Goal: Check status

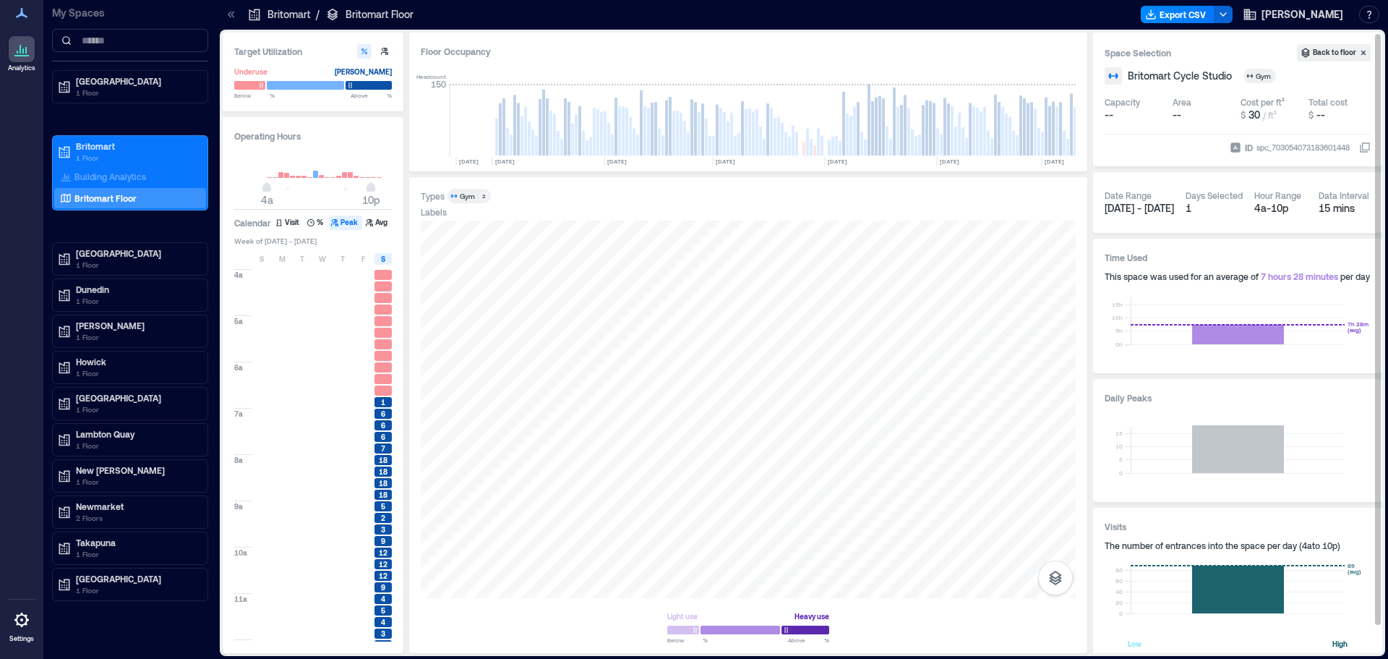
scroll to position [0, 7292]
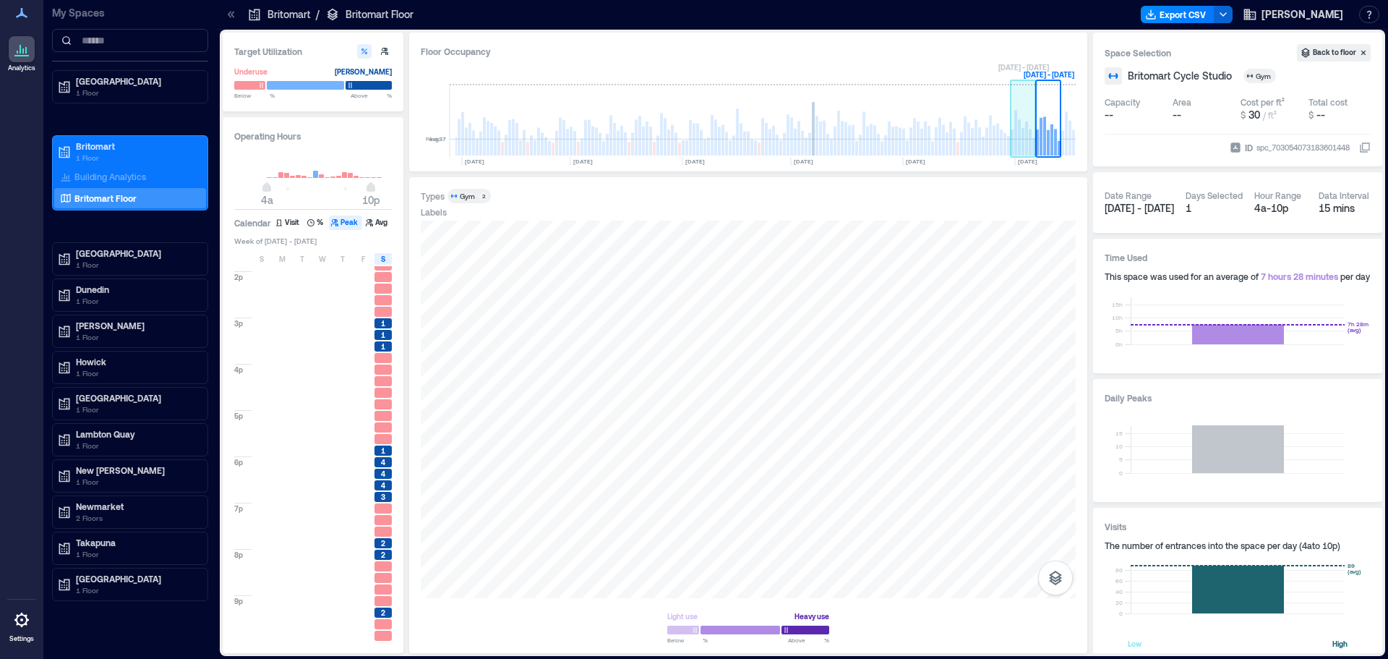
click at [1029, 139] on rect at bounding box center [1030, 142] width 3 height 27
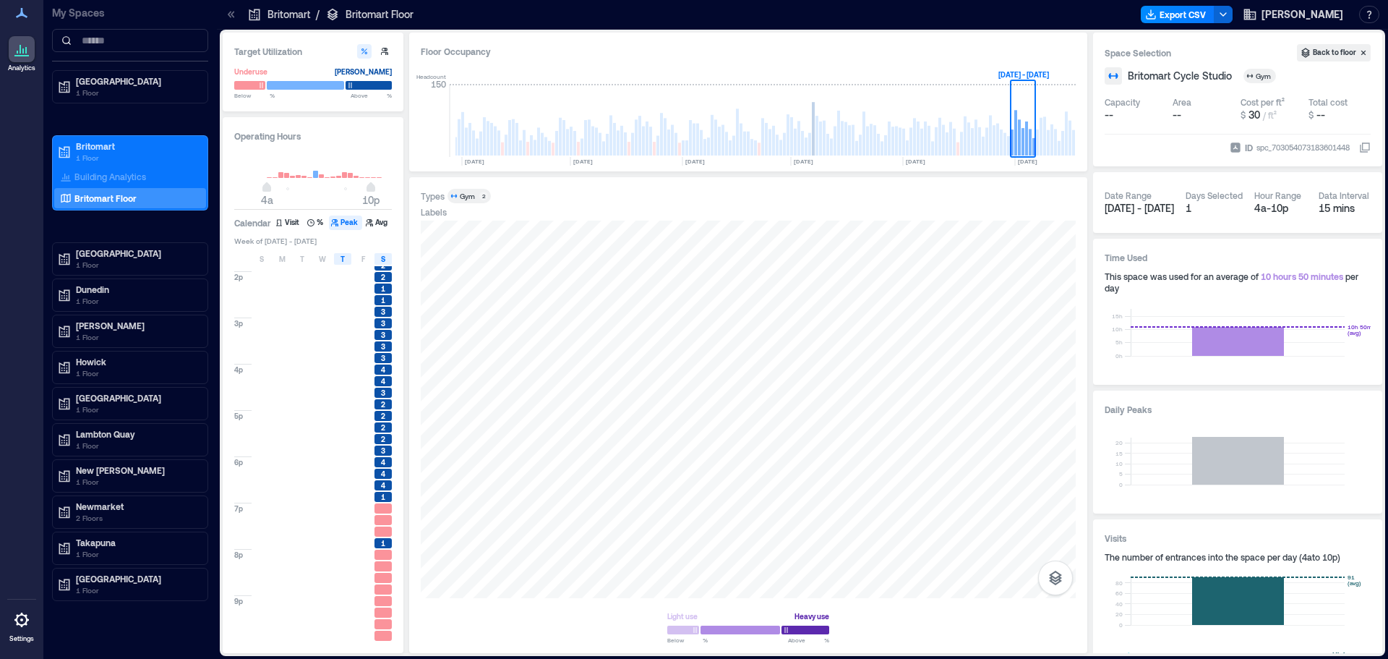
drag, startPoint x: 389, startPoint y: 258, endPoint x: 346, endPoint y: 265, distance: 43.1
click at [388, 260] on div "S" at bounding box center [382, 259] width 17 height 12
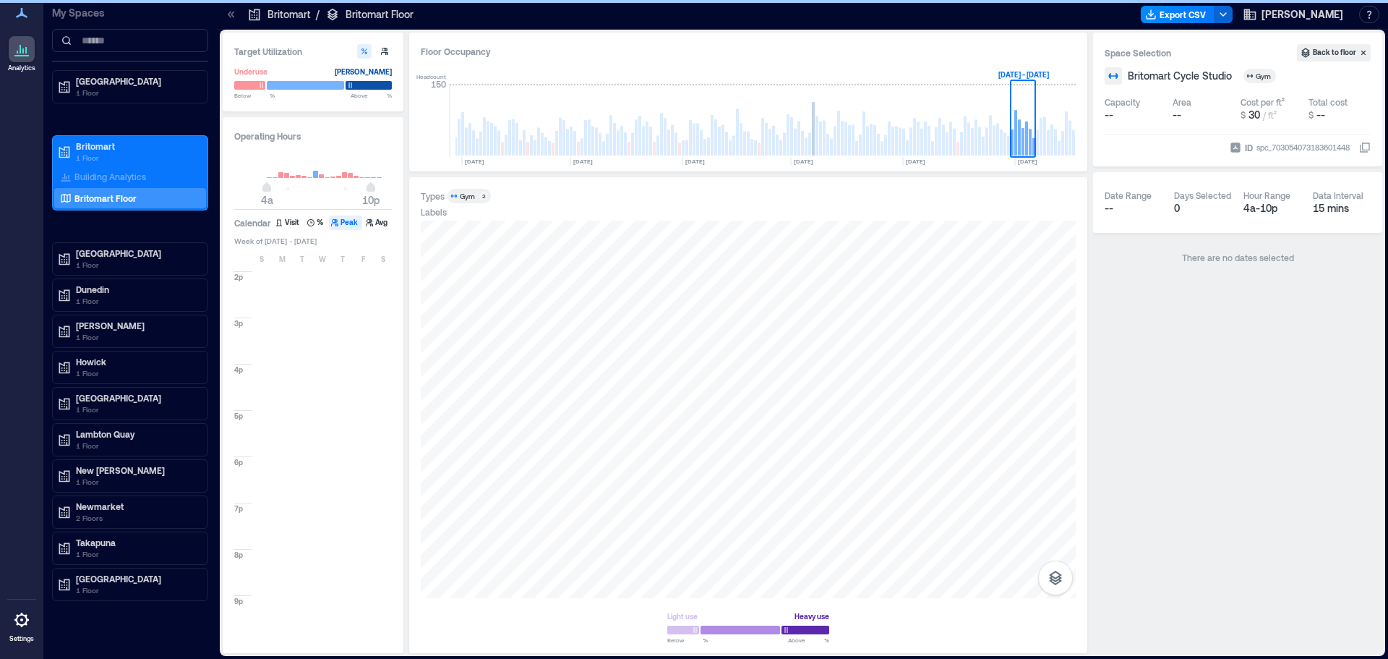
click at [291, 261] on div "S M T W T F S" at bounding box center [313, 259] width 159 height 14
click at [283, 260] on span "M" at bounding box center [282, 259] width 7 height 12
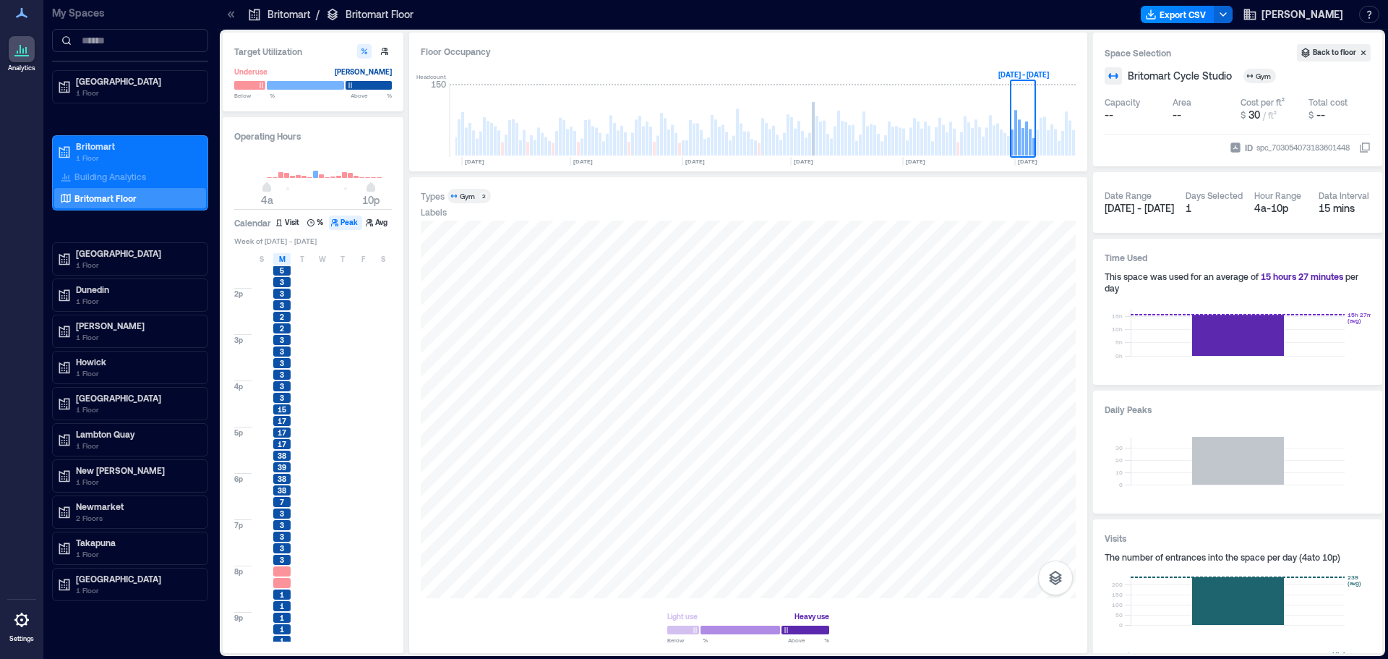
scroll to position [461, 0]
click at [275, 261] on div "M" at bounding box center [281, 259] width 17 height 12
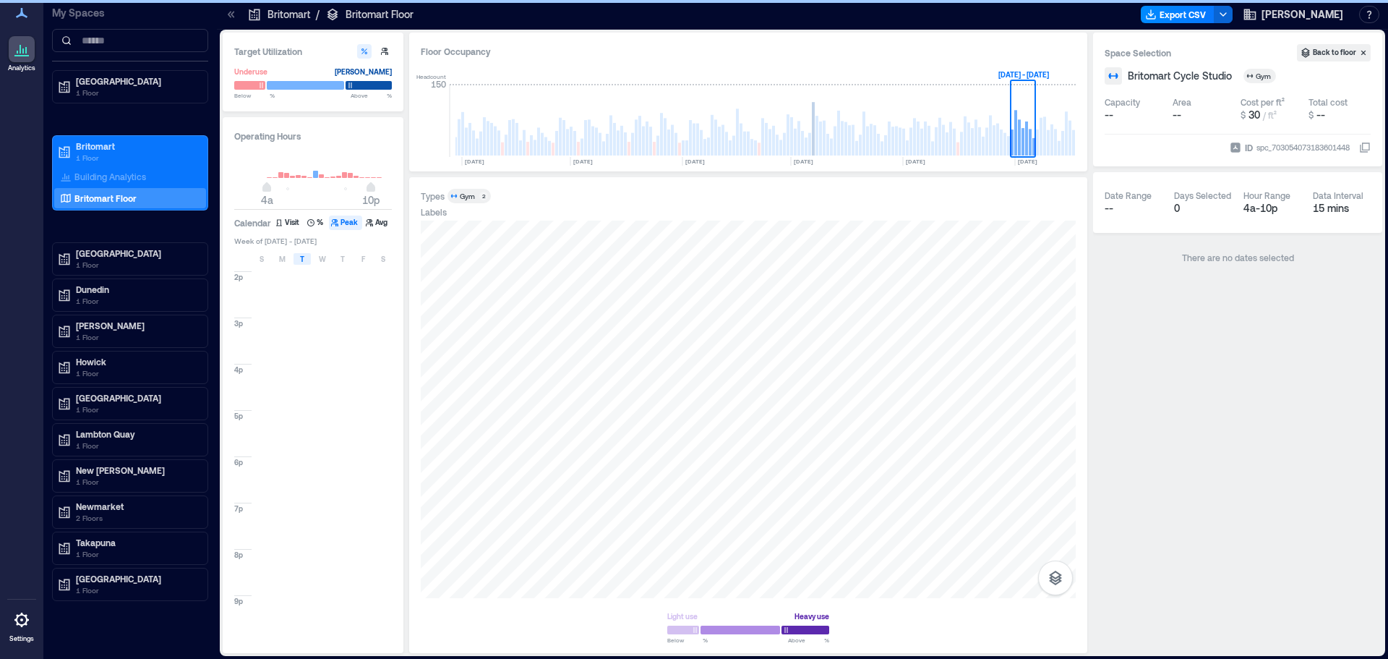
click at [296, 261] on div "T" at bounding box center [302, 259] width 17 height 12
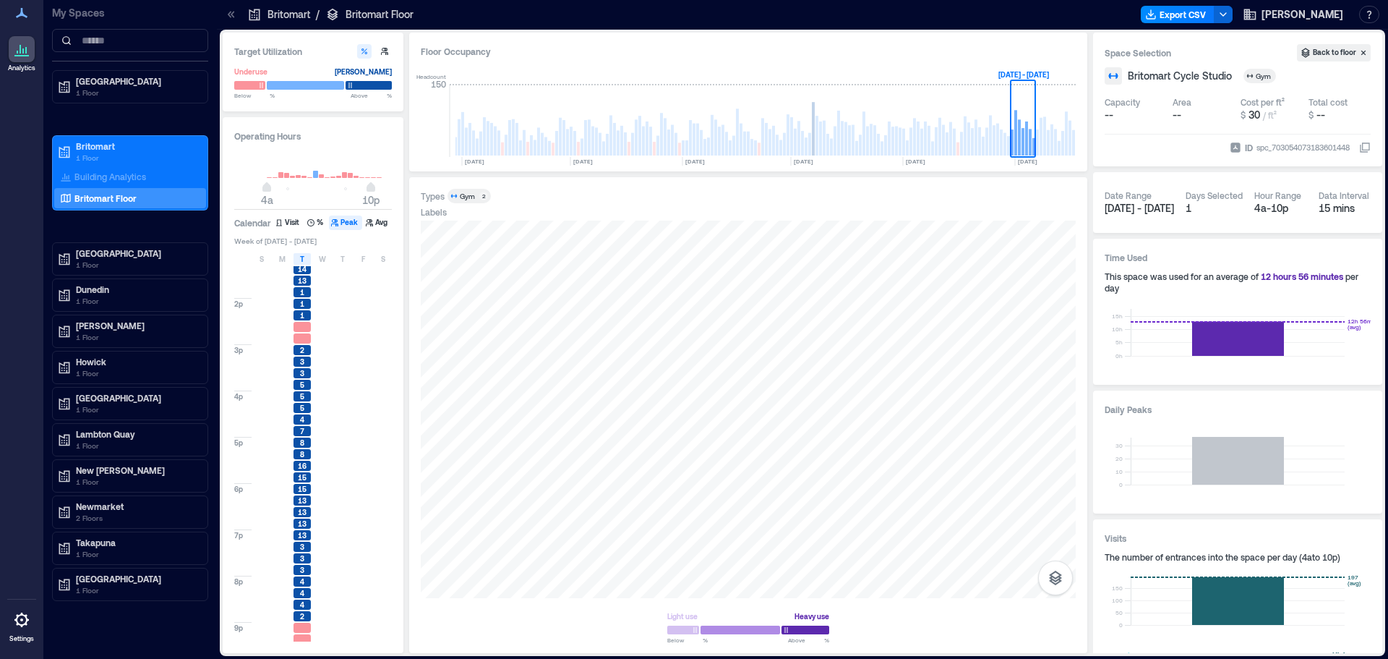
scroll to position [461, 0]
drag, startPoint x: 301, startPoint y: 259, endPoint x: 320, endPoint y: 259, distance: 19.5
click at [301, 259] on span "T" at bounding box center [302, 259] width 4 height 12
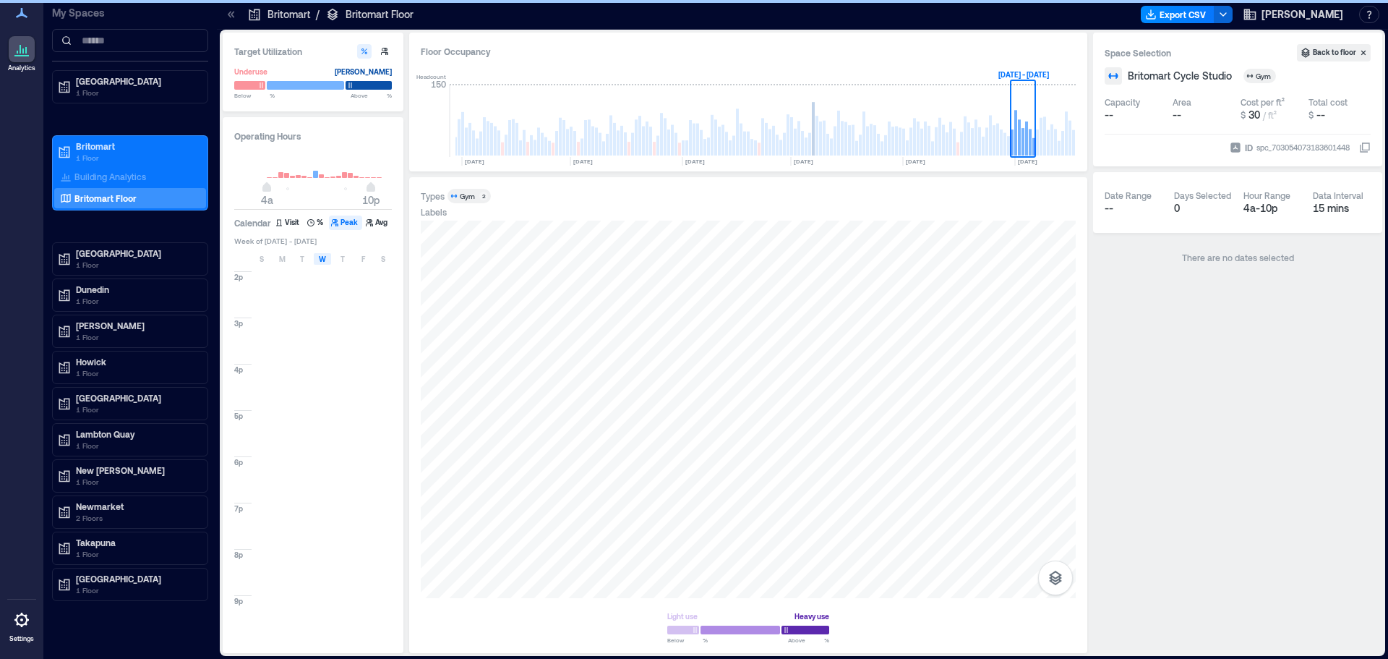
click at [323, 258] on span "W" at bounding box center [322, 259] width 7 height 12
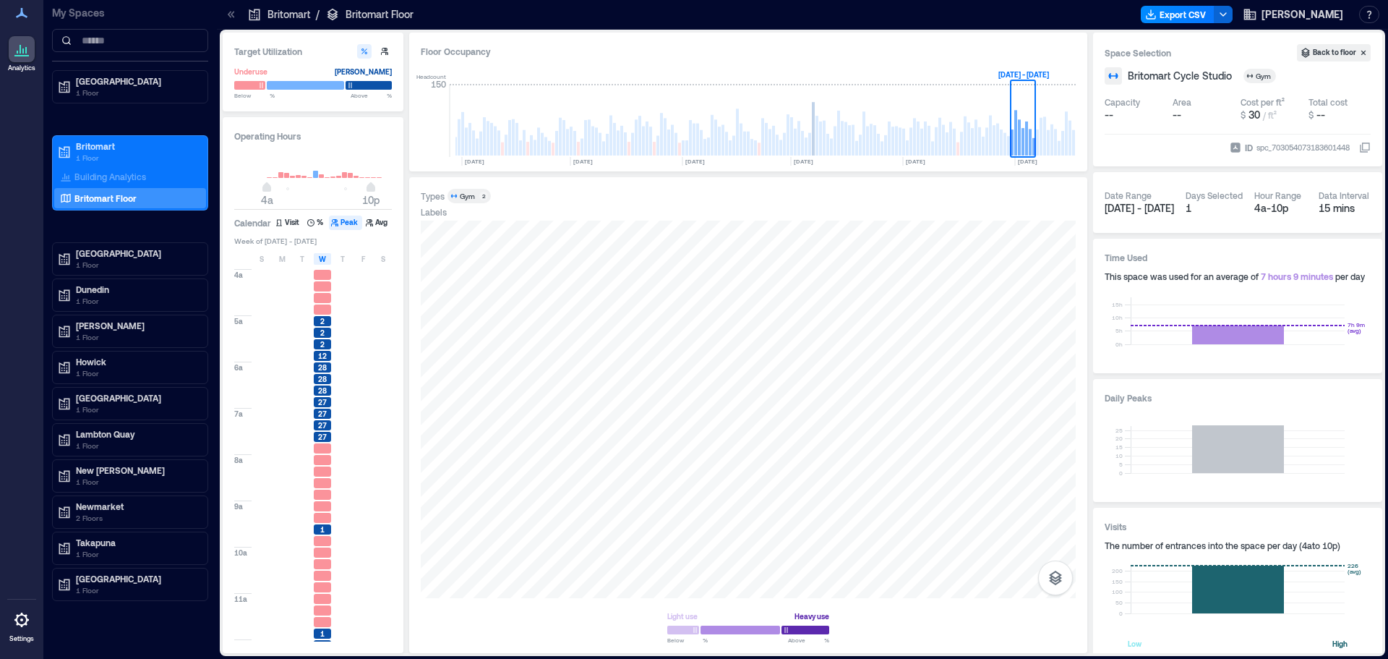
click at [358, 429] on div at bounding box center [362, 425] width 17 height 10
click at [322, 253] on div "S M T W T F S" at bounding box center [313, 259] width 159 height 14
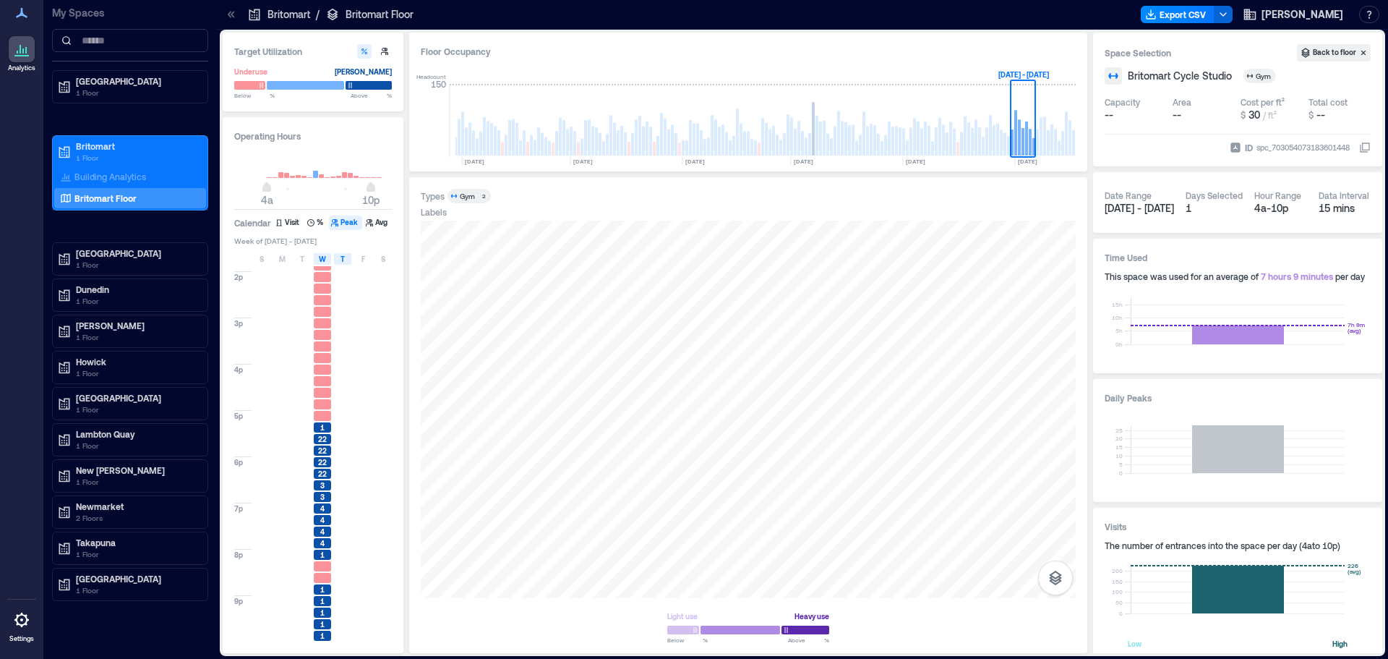
click at [335, 259] on div "T" at bounding box center [342, 259] width 17 height 12
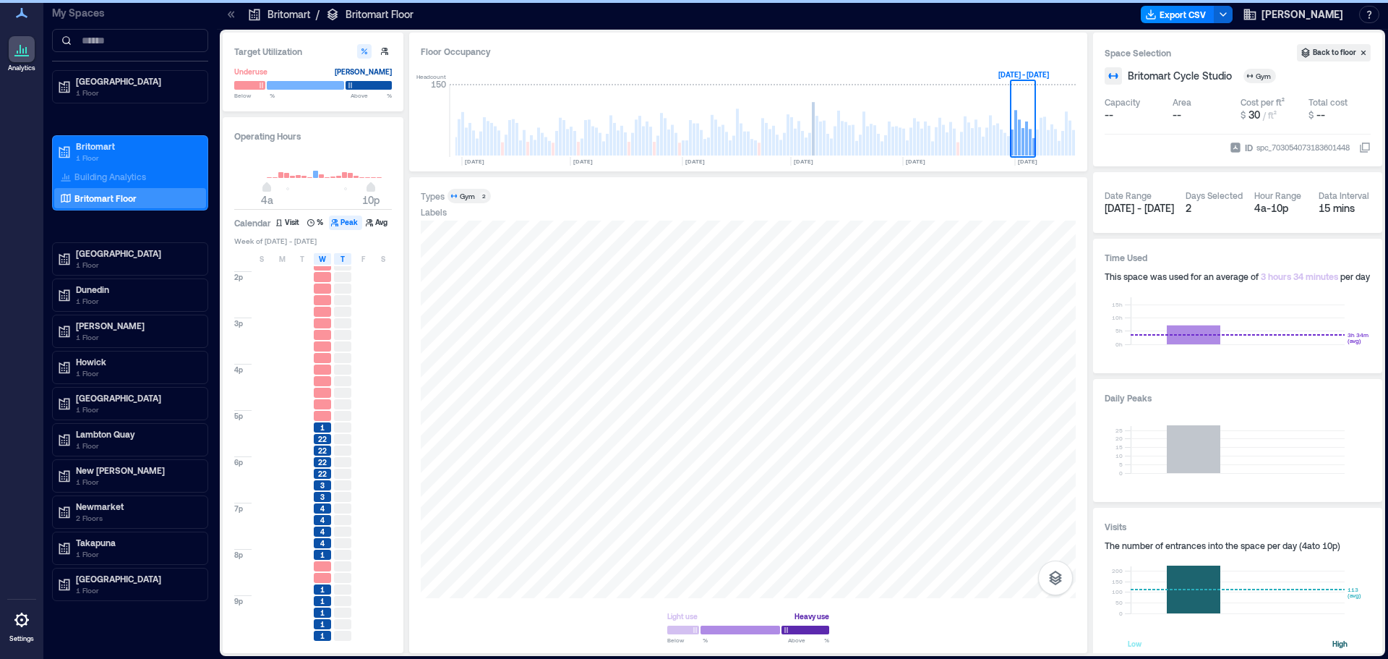
click at [333, 261] on div "S M T W T F S" at bounding box center [313, 259] width 159 height 14
click at [322, 260] on span "W" at bounding box center [322, 259] width 7 height 12
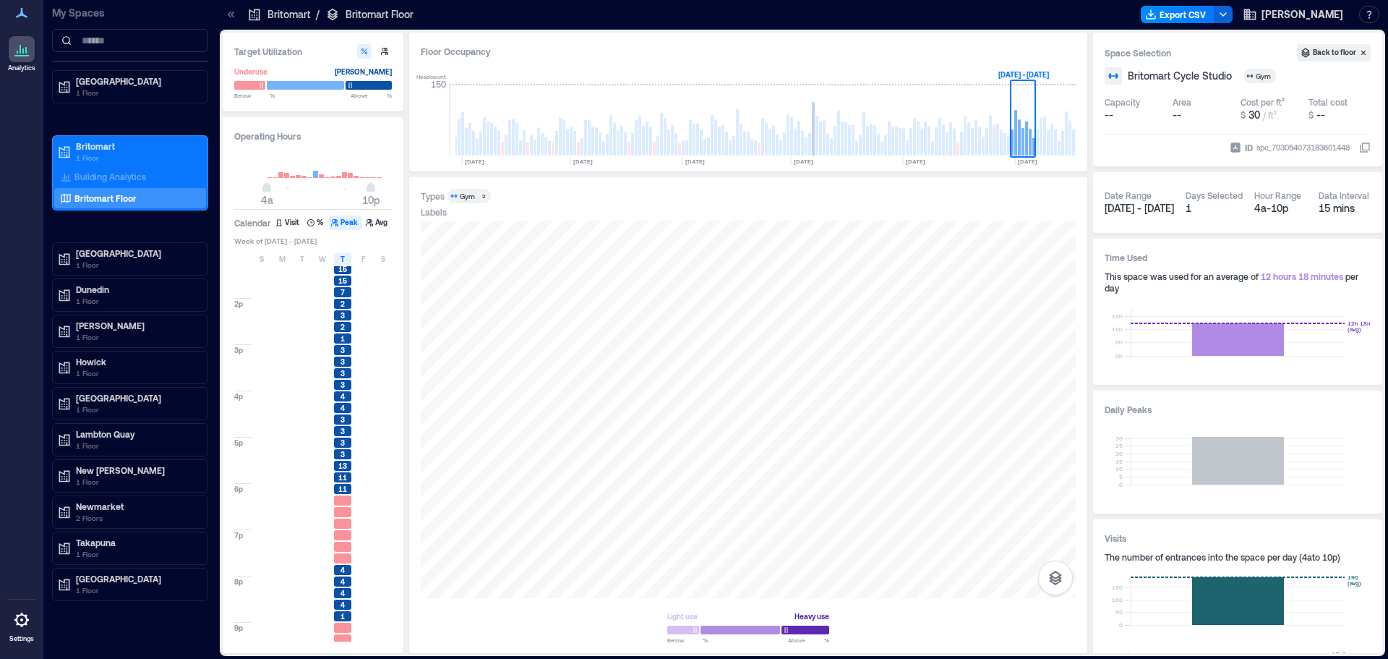
scroll to position [461, 0]
drag, startPoint x: 346, startPoint y: 260, endPoint x: 359, endPoint y: 258, distance: 13.1
click at [347, 260] on div "T" at bounding box center [342, 259] width 17 height 12
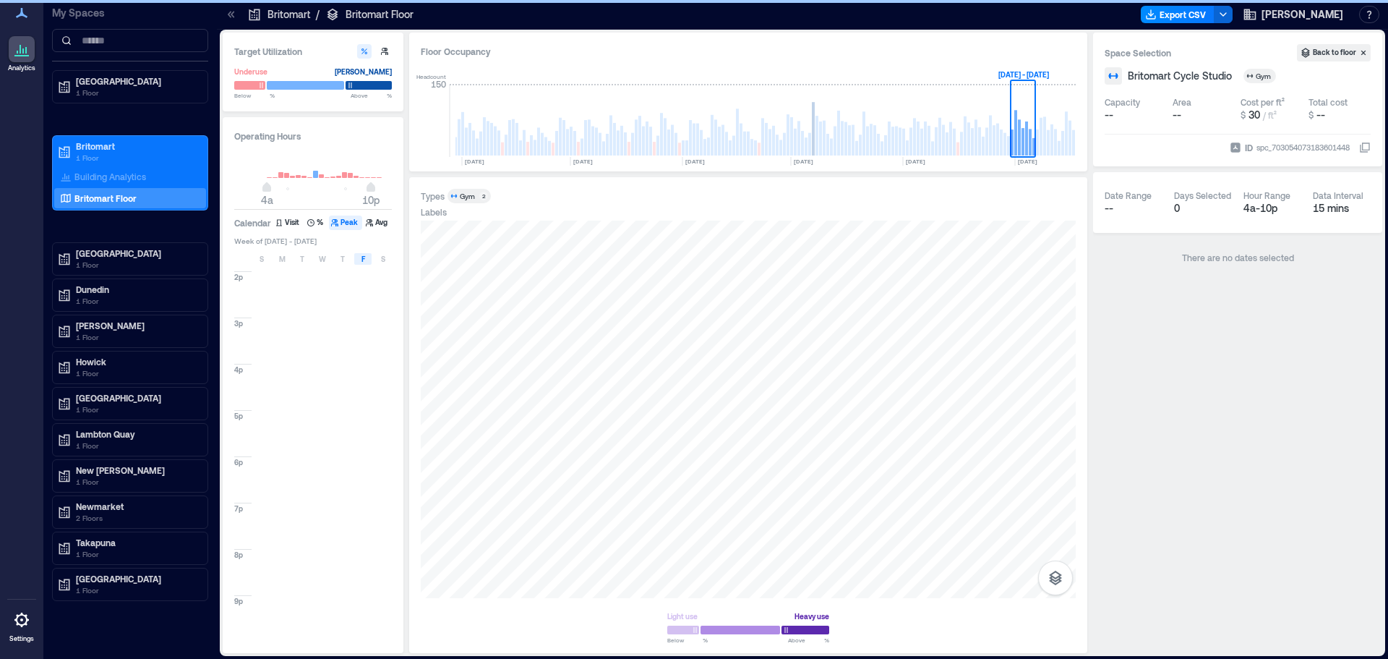
click at [359, 258] on div "F" at bounding box center [362, 259] width 17 height 12
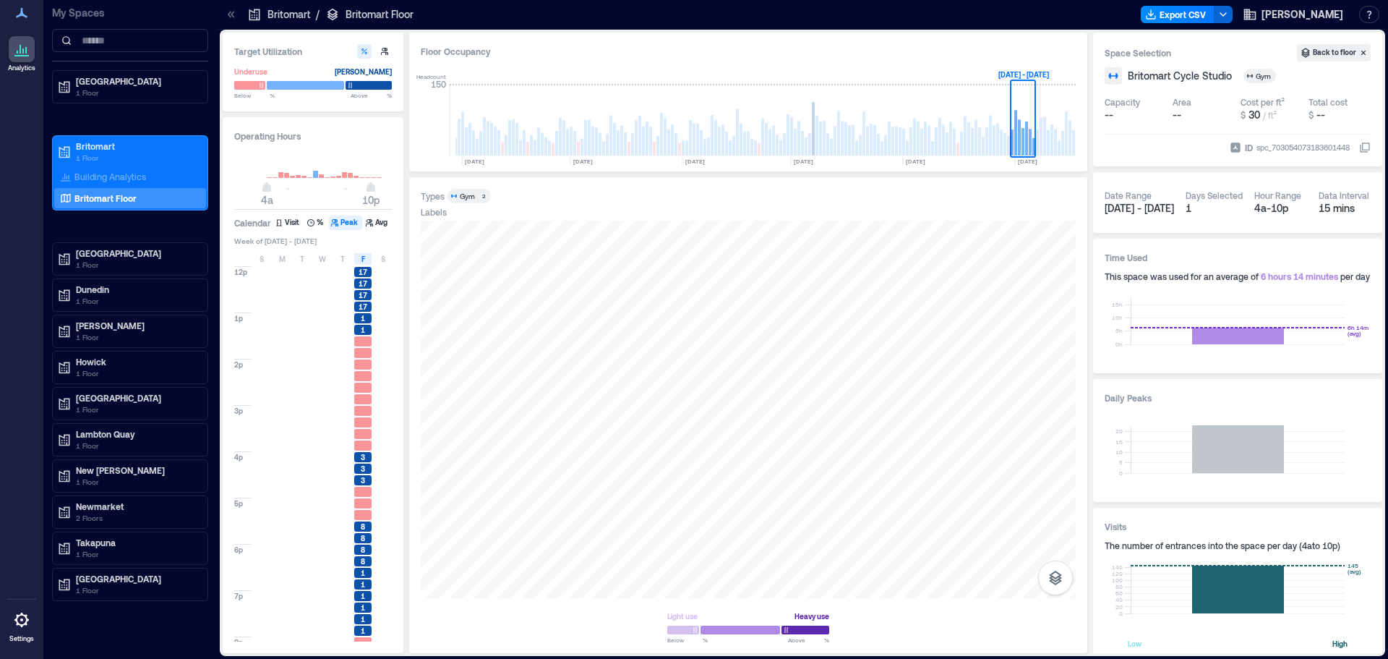
scroll to position [461, 0]
click at [364, 258] on span "F" at bounding box center [363, 259] width 4 height 12
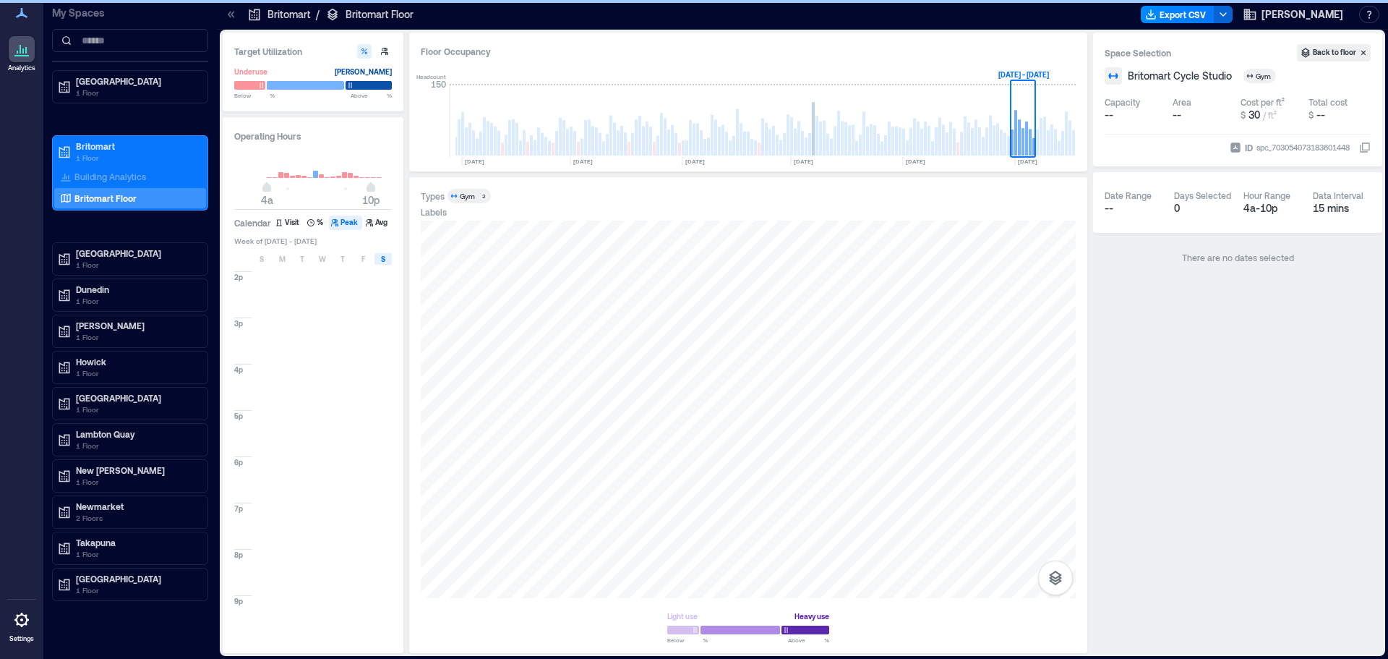
click at [379, 262] on div "S" at bounding box center [382, 259] width 17 height 12
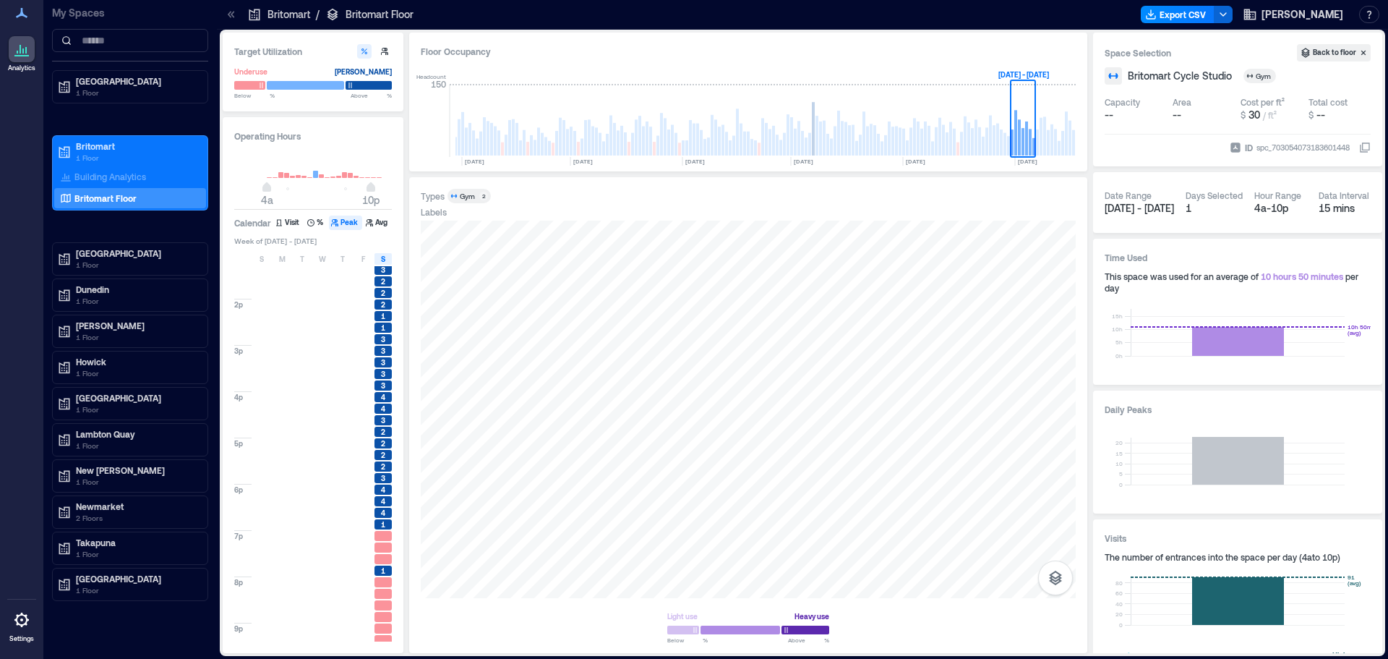
scroll to position [434, 0]
click at [389, 260] on div "S" at bounding box center [382, 259] width 17 height 12
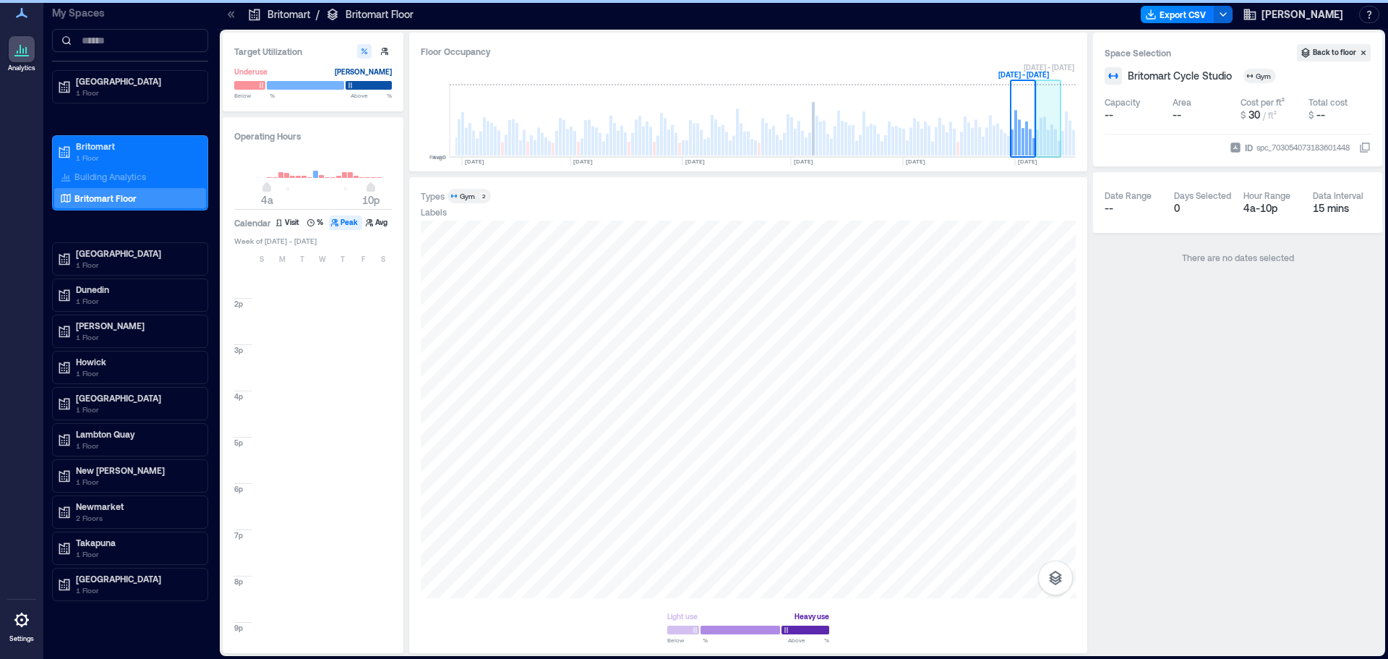
click at [1040, 145] on rect at bounding box center [1041, 137] width 3 height 38
drag, startPoint x: 261, startPoint y: 270, endPoint x: 262, endPoint y: 261, distance: 9.4
click at [261, 269] on div at bounding box center [261, 269] width 17 height 10
click at [262, 261] on span "S" at bounding box center [262, 259] width 4 height 12
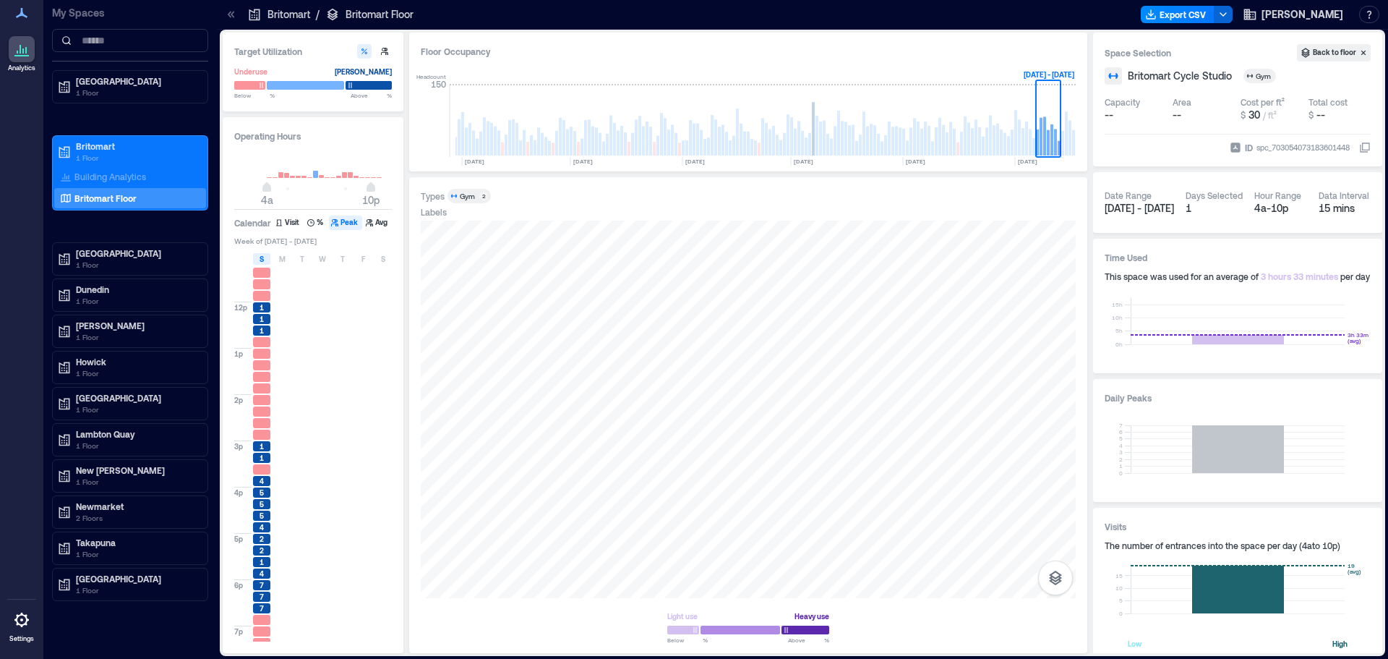
scroll to position [361, 0]
